Goal: Task Accomplishment & Management: Complete application form

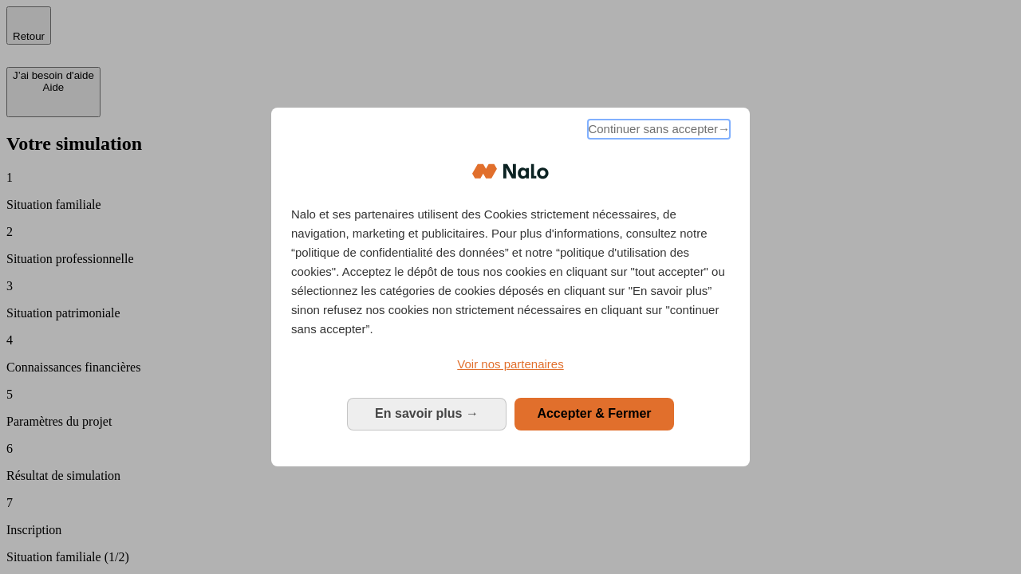
click at [657, 132] on span "Continuer sans accepter →" at bounding box center [659, 129] width 142 height 19
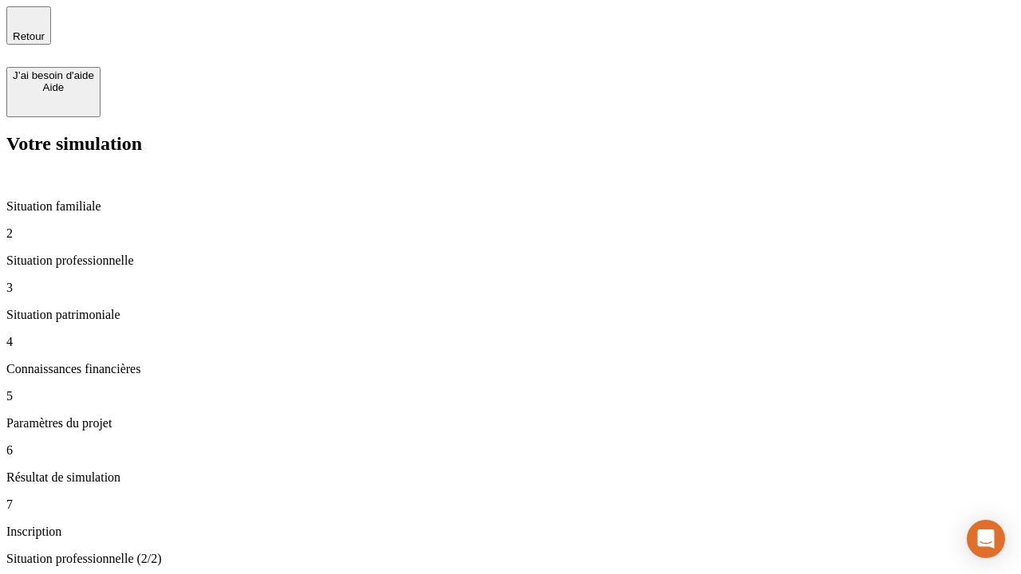
type input "30 000"
type input "1 000"
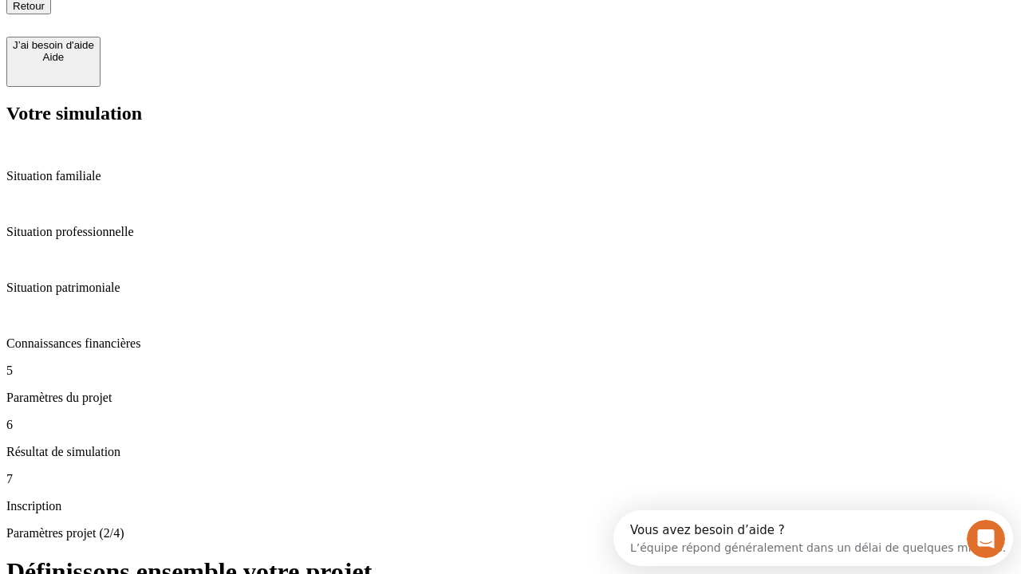
type input "65"
type input "5 000"
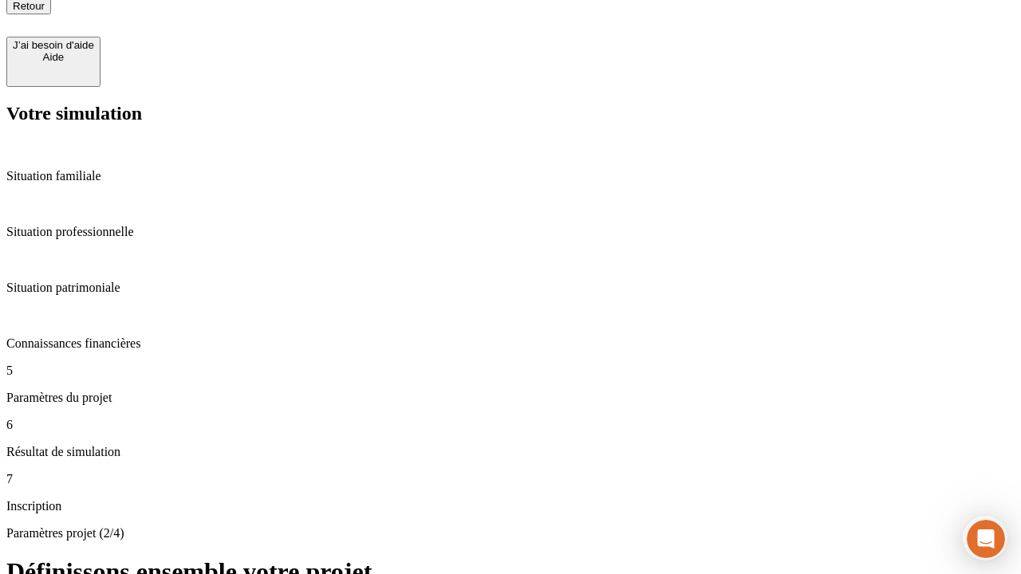
type input "640"
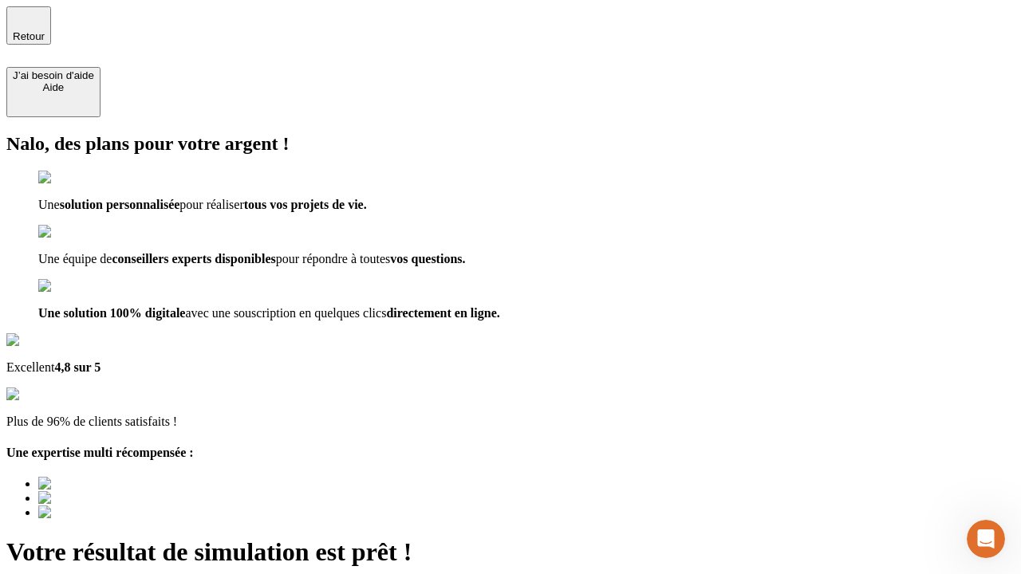
type input "[EMAIL_ADDRESS][DOMAIN_NAME]"
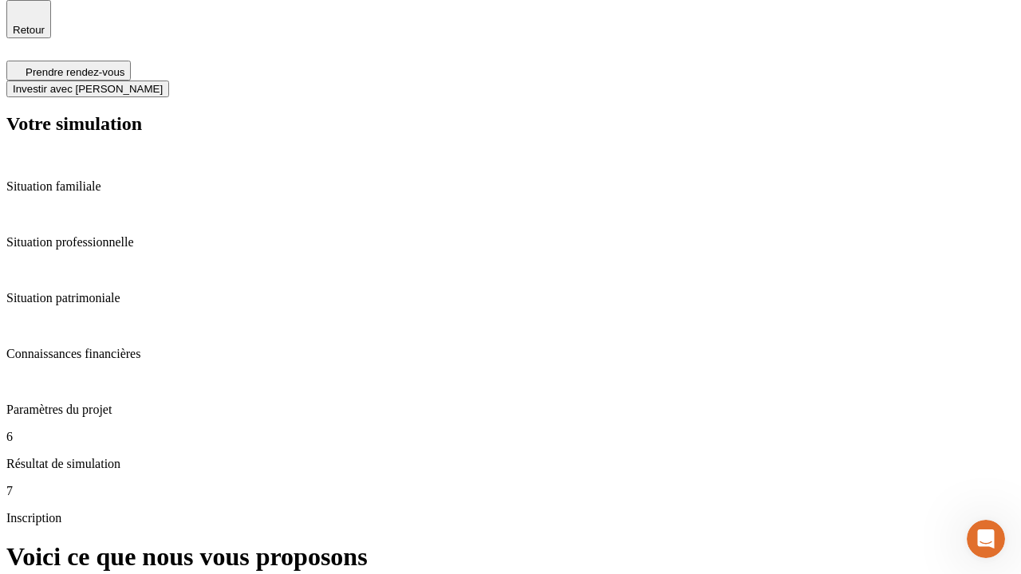
click at [163, 83] on span "Investir avec [PERSON_NAME]" at bounding box center [88, 89] width 150 height 12
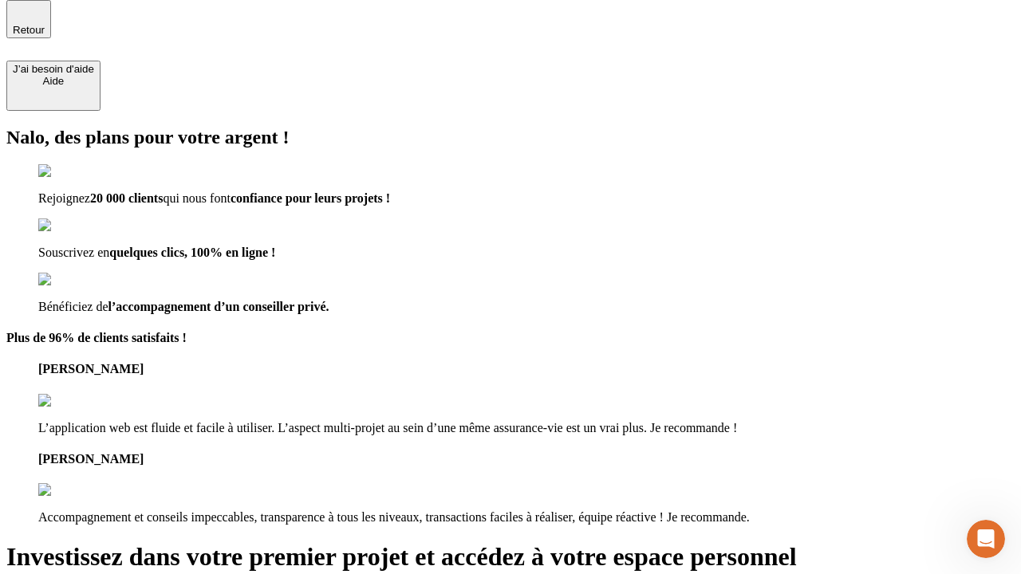
scroll to position [5, 0]
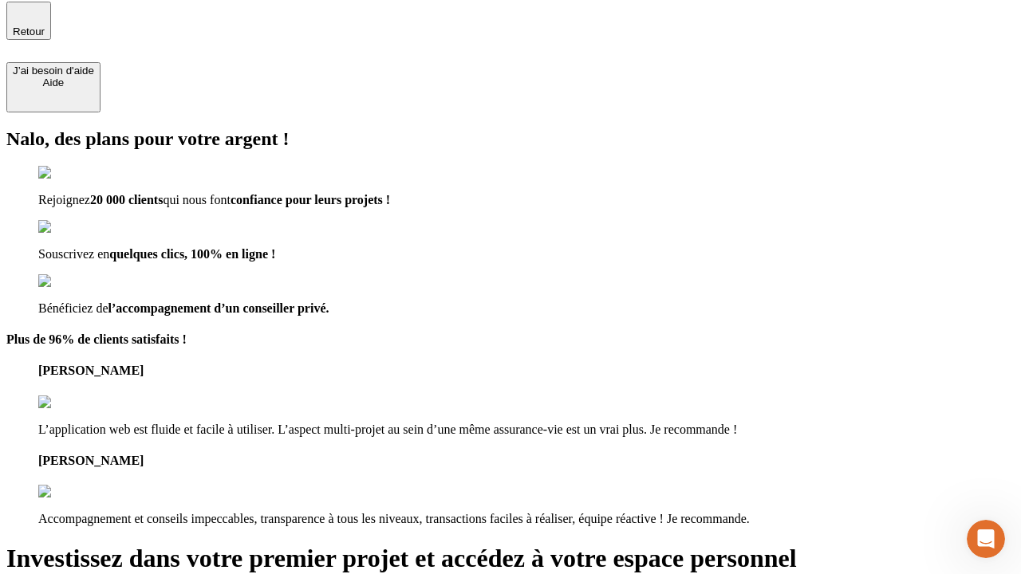
type input "[PERSON_NAME][EMAIL_ADDRESS][DOMAIN_NAME]"
